Goal: Transaction & Acquisition: Purchase product/service

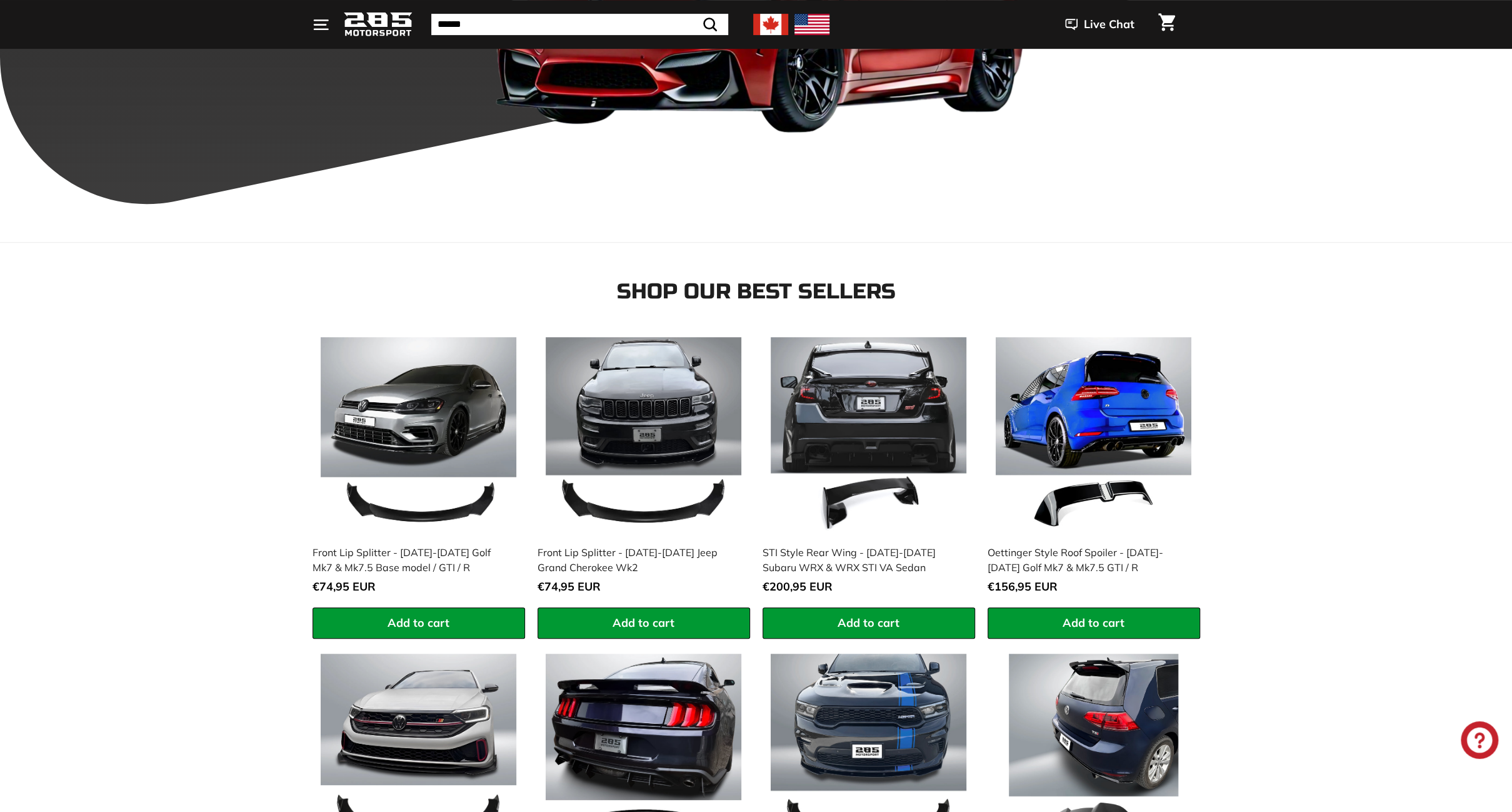
scroll to position [566, 0]
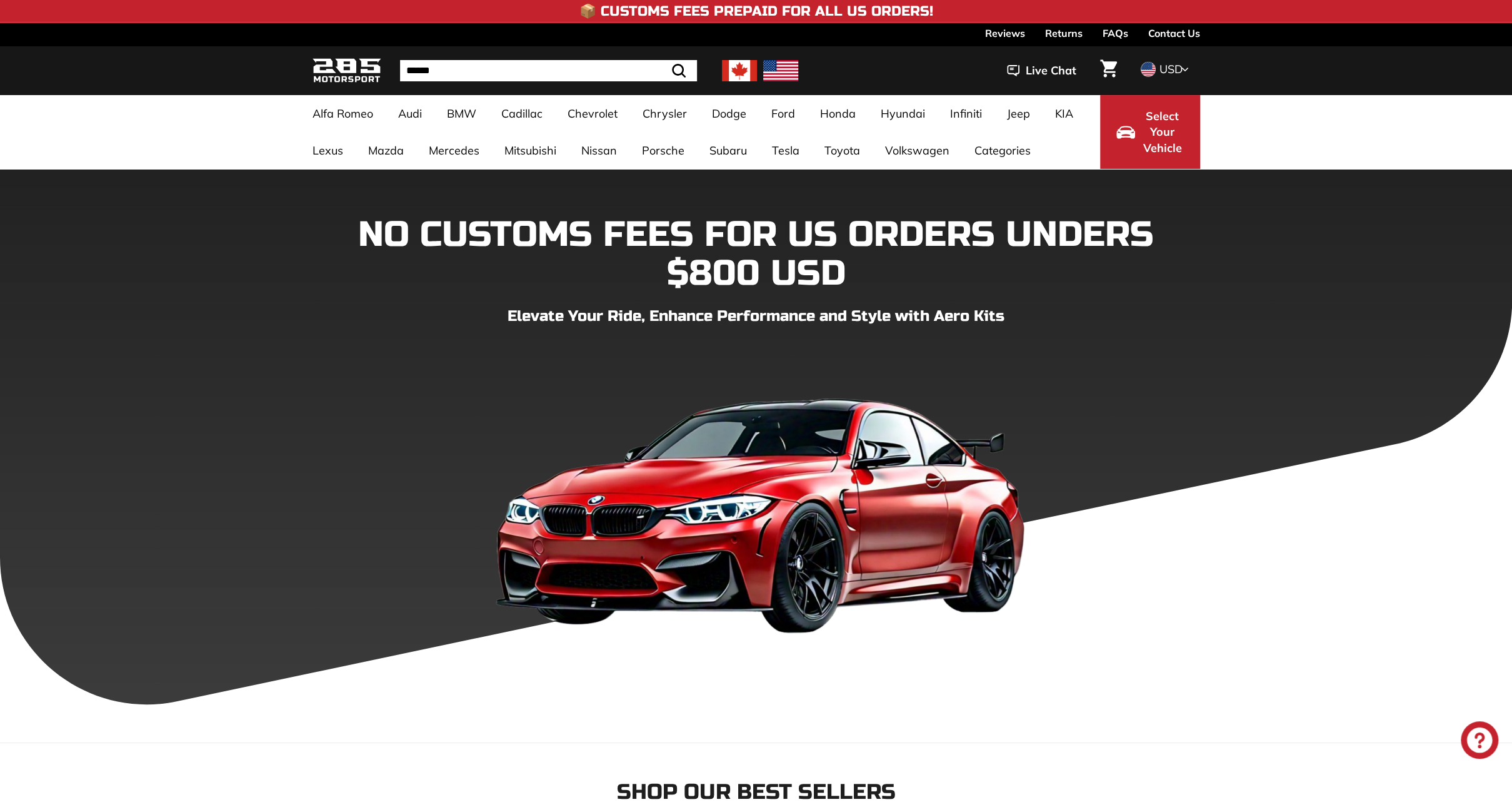
click at [1139, 152] on button "Select Your Vehicle" at bounding box center [1150, 131] width 100 height 74
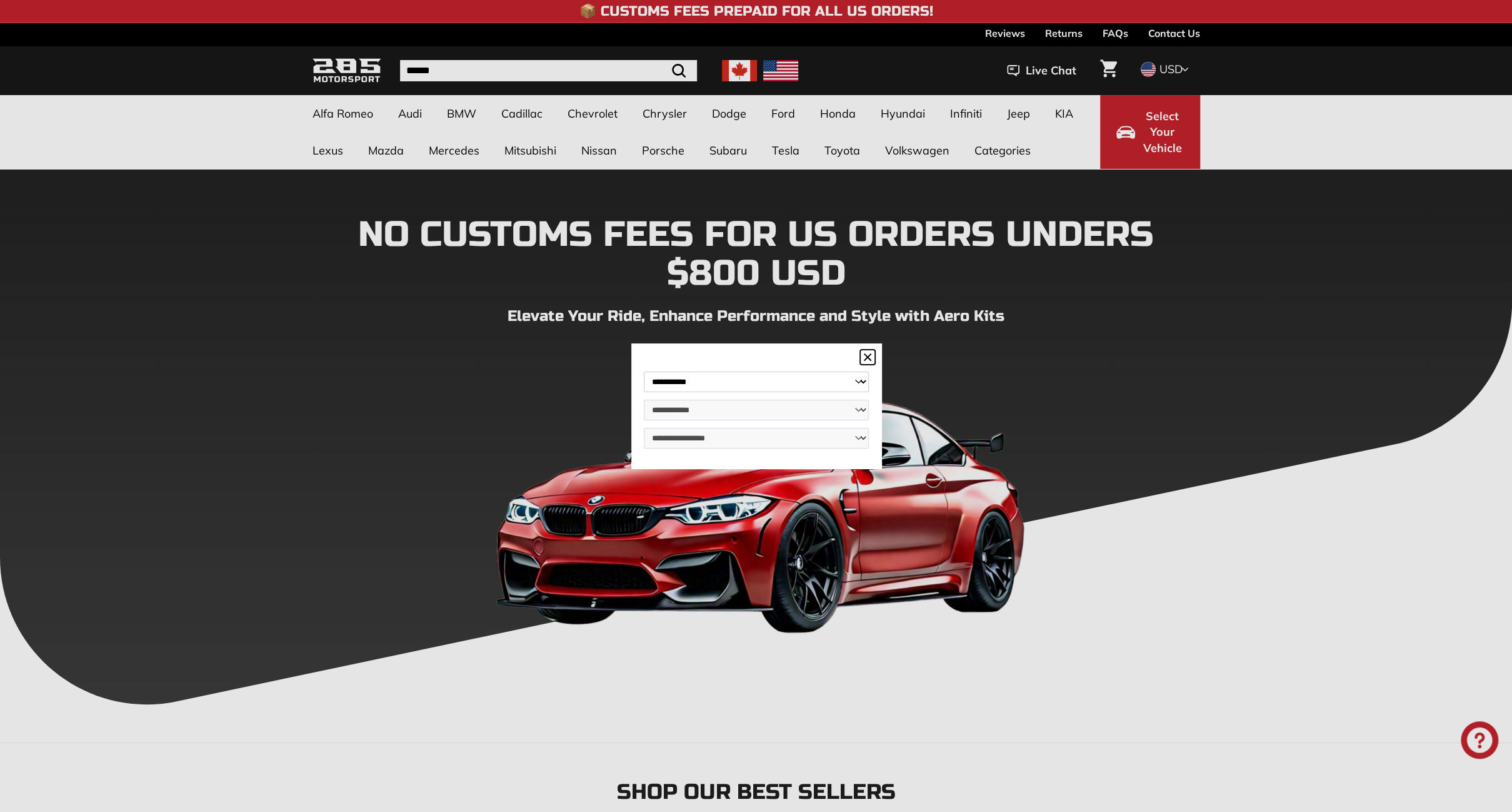
click at [732, 373] on select "**********" at bounding box center [756, 381] width 225 height 20
click at [869, 350] on icon at bounding box center [867, 357] width 15 height 15
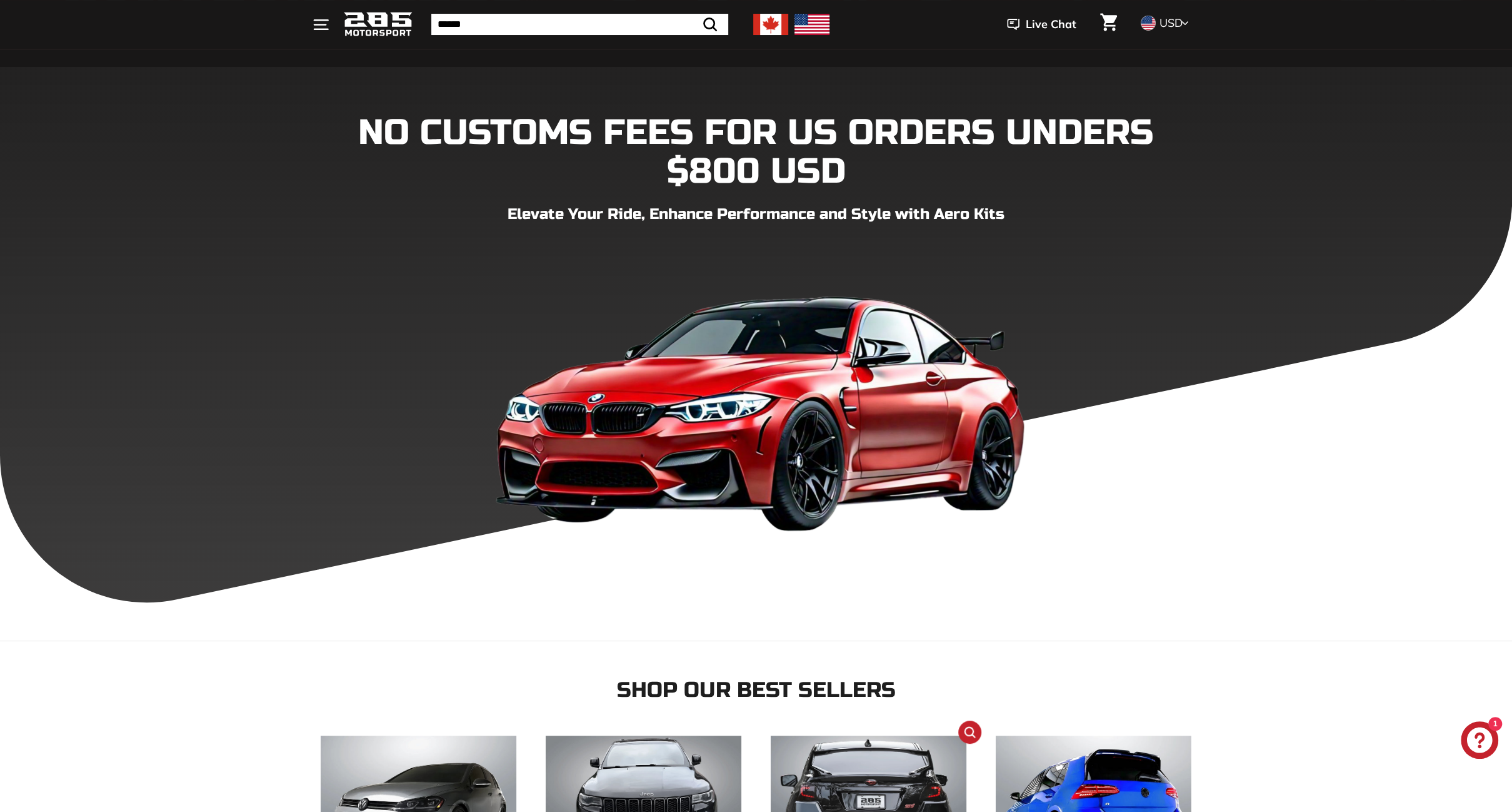
scroll to position [563, 0]
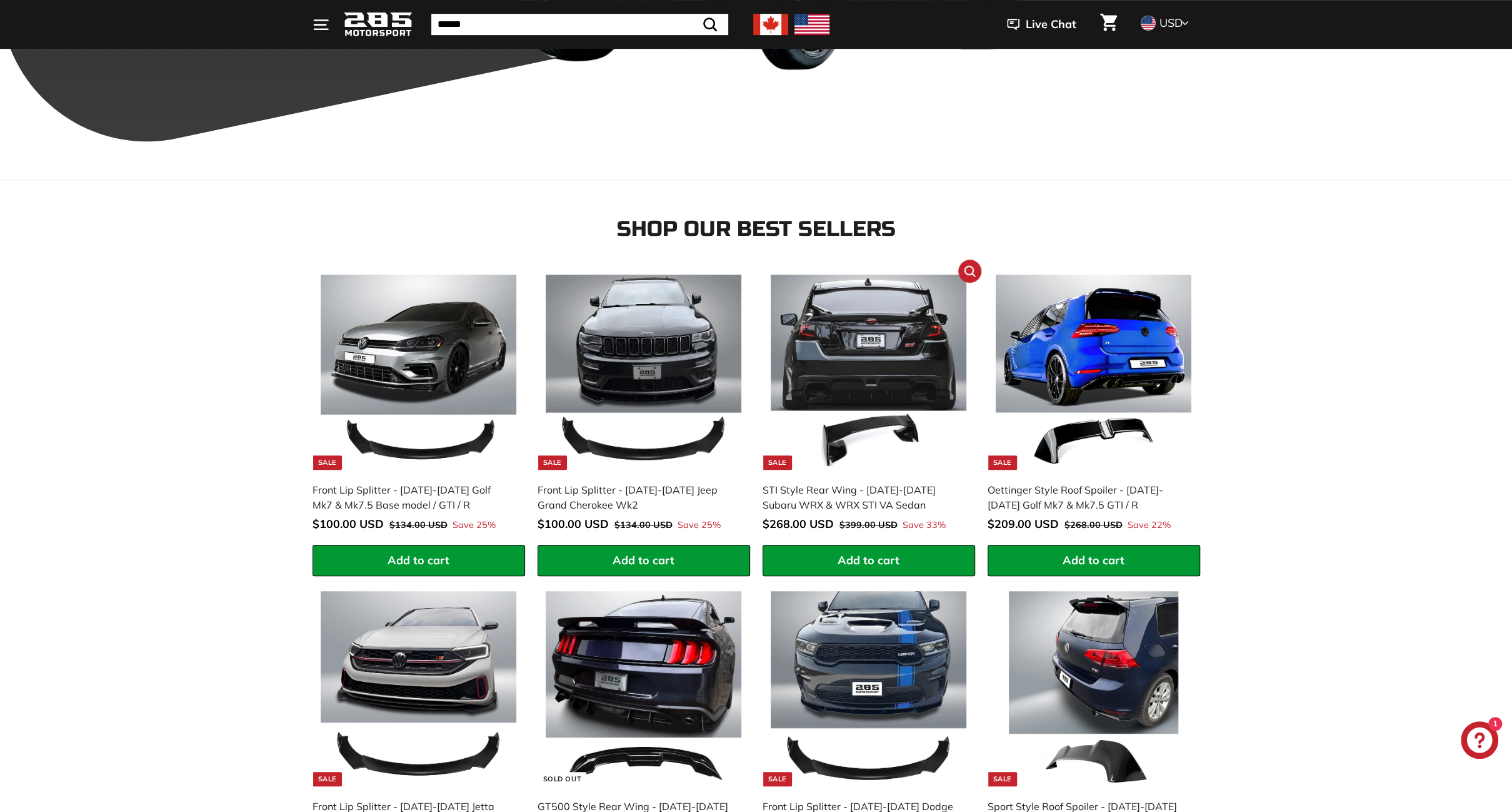
click at [857, 555] on span "Add to cart" at bounding box center [869, 560] width 62 height 14
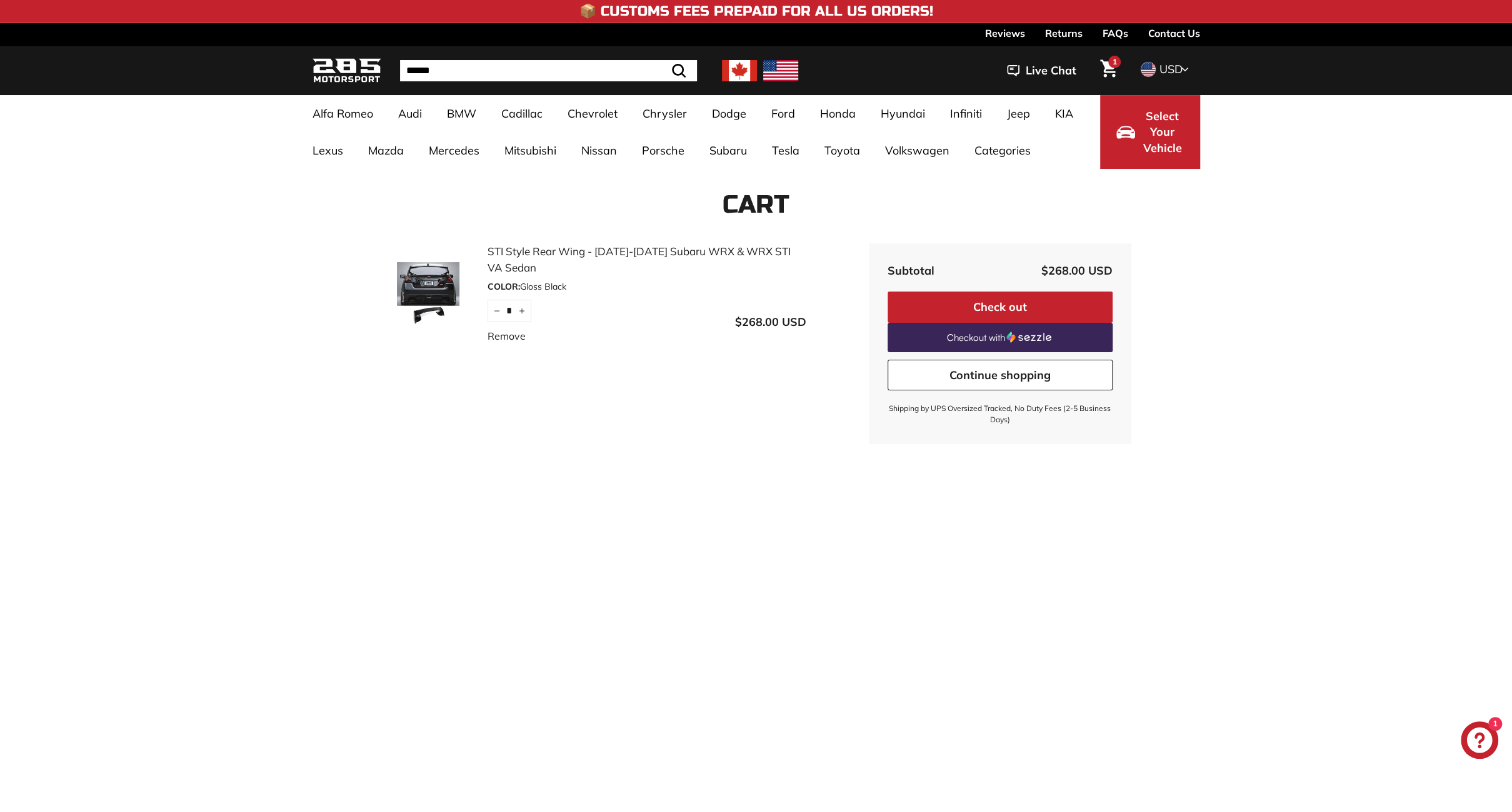
click at [961, 303] on button "Check out" at bounding box center [1000, 307] width 225 height 32
click at [368, 74] on img at bounding box center [347, 71] width 69 height 29
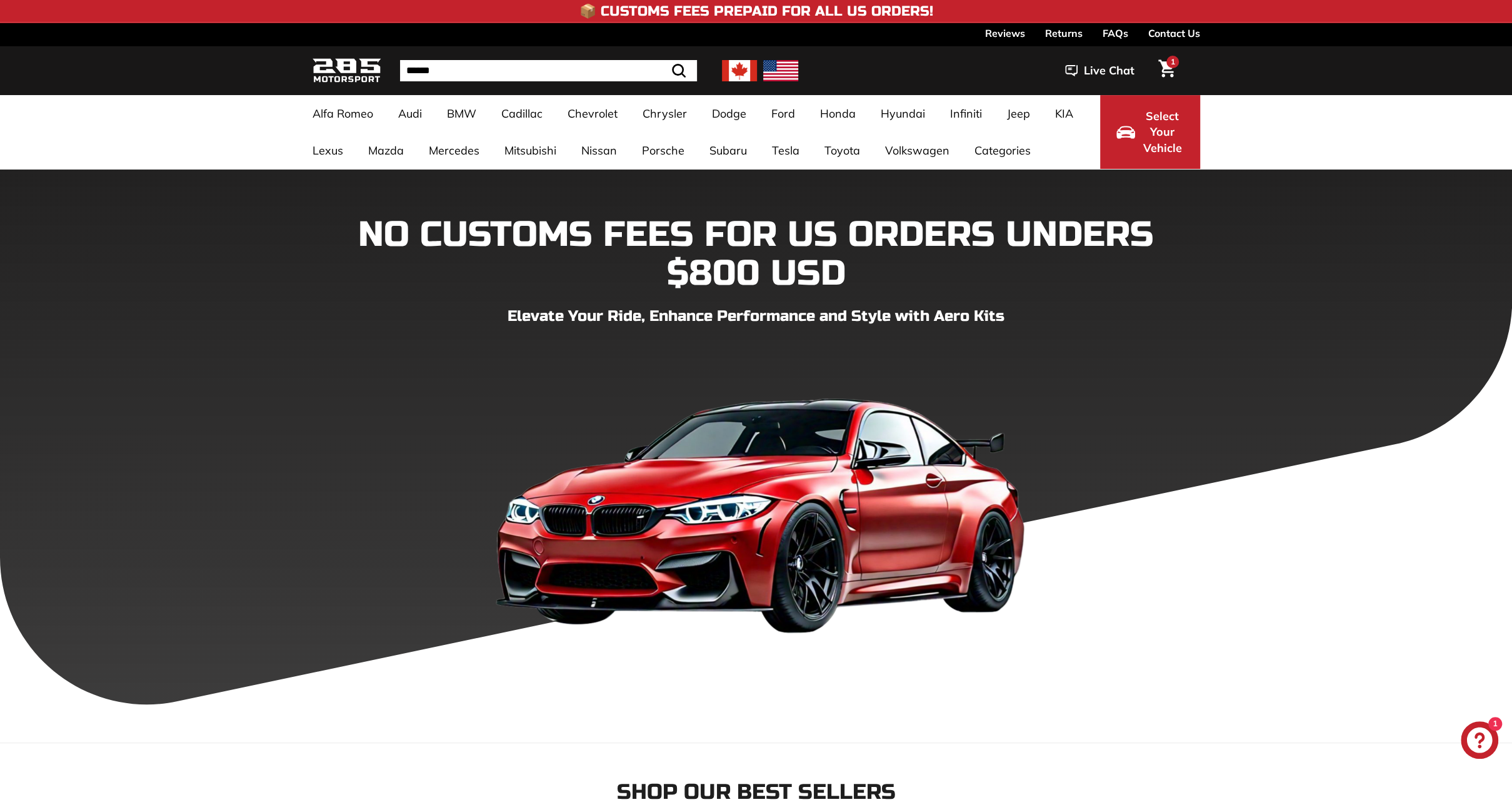
click at [1171, 61] on span "1" at bounding box center [1173, 62] width 4 height 8
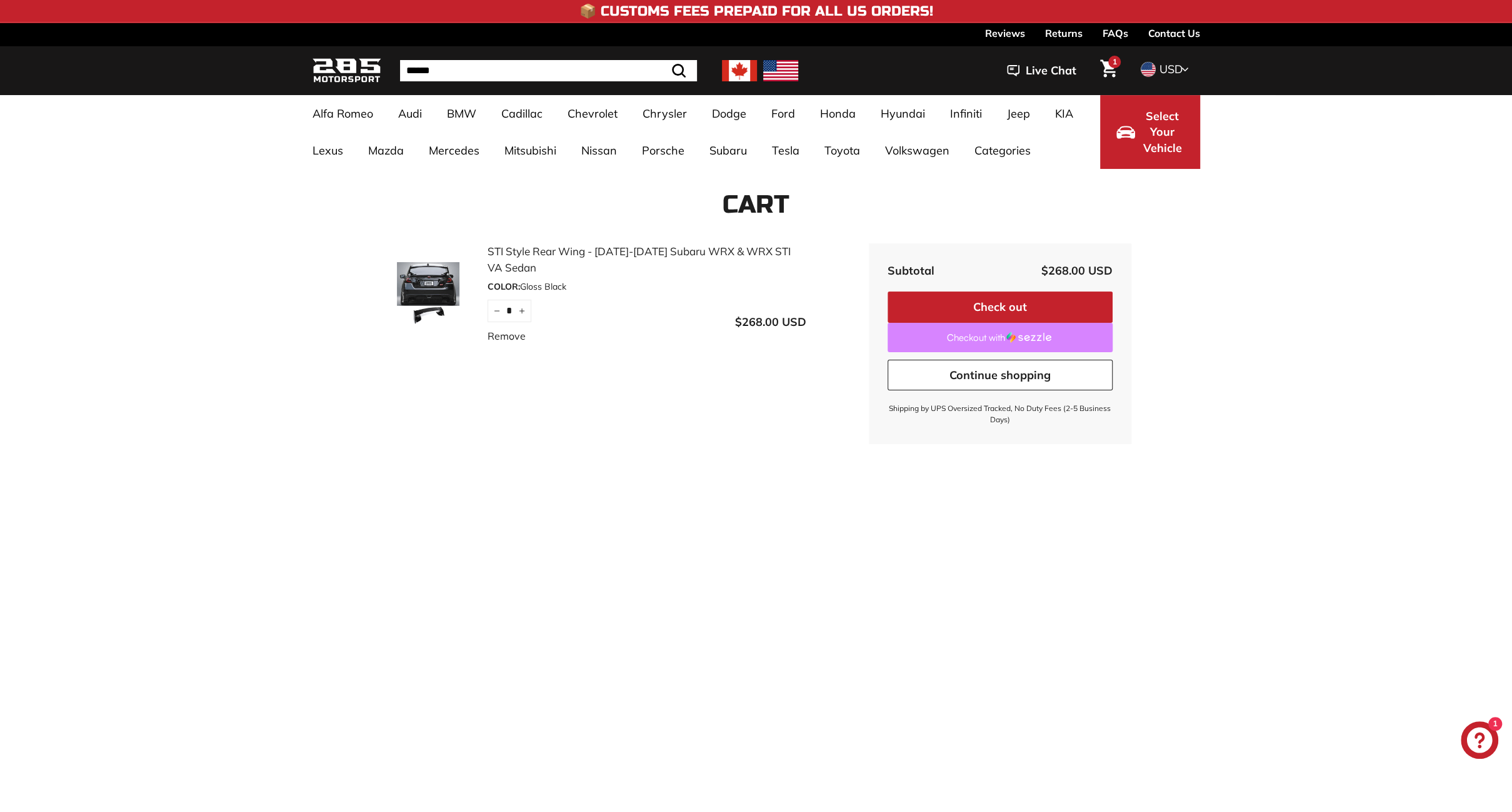
click at [983, 340] on link "Checkout with" at bounding box center [1000, 338] width 225 height 29
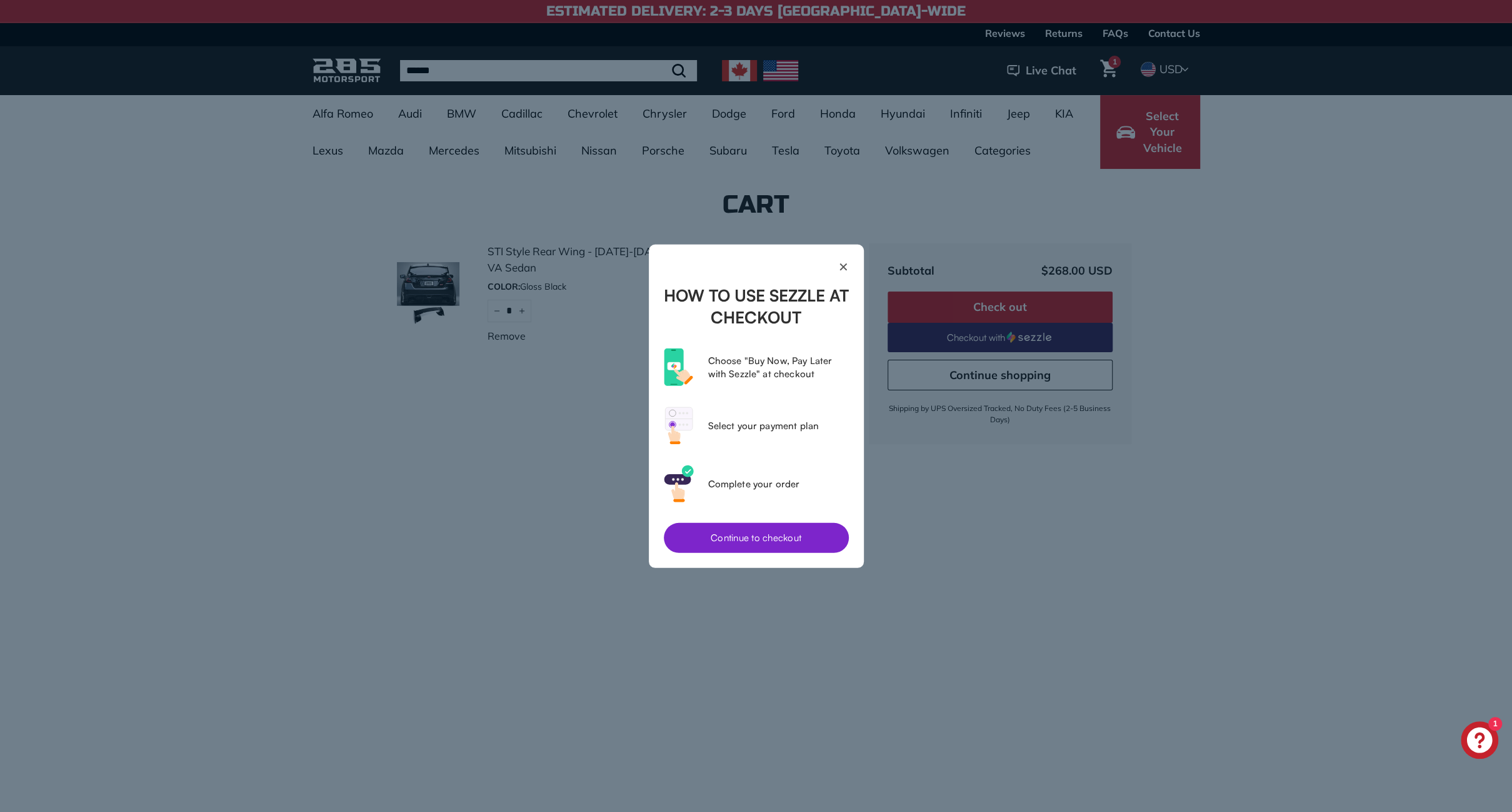
click at [766, 535] on button "Continue to checkout" at bounding box center [756, 537] width 185 height 30
